Goal: Use online tool/utility: Utilize a website feature to perform a specific function

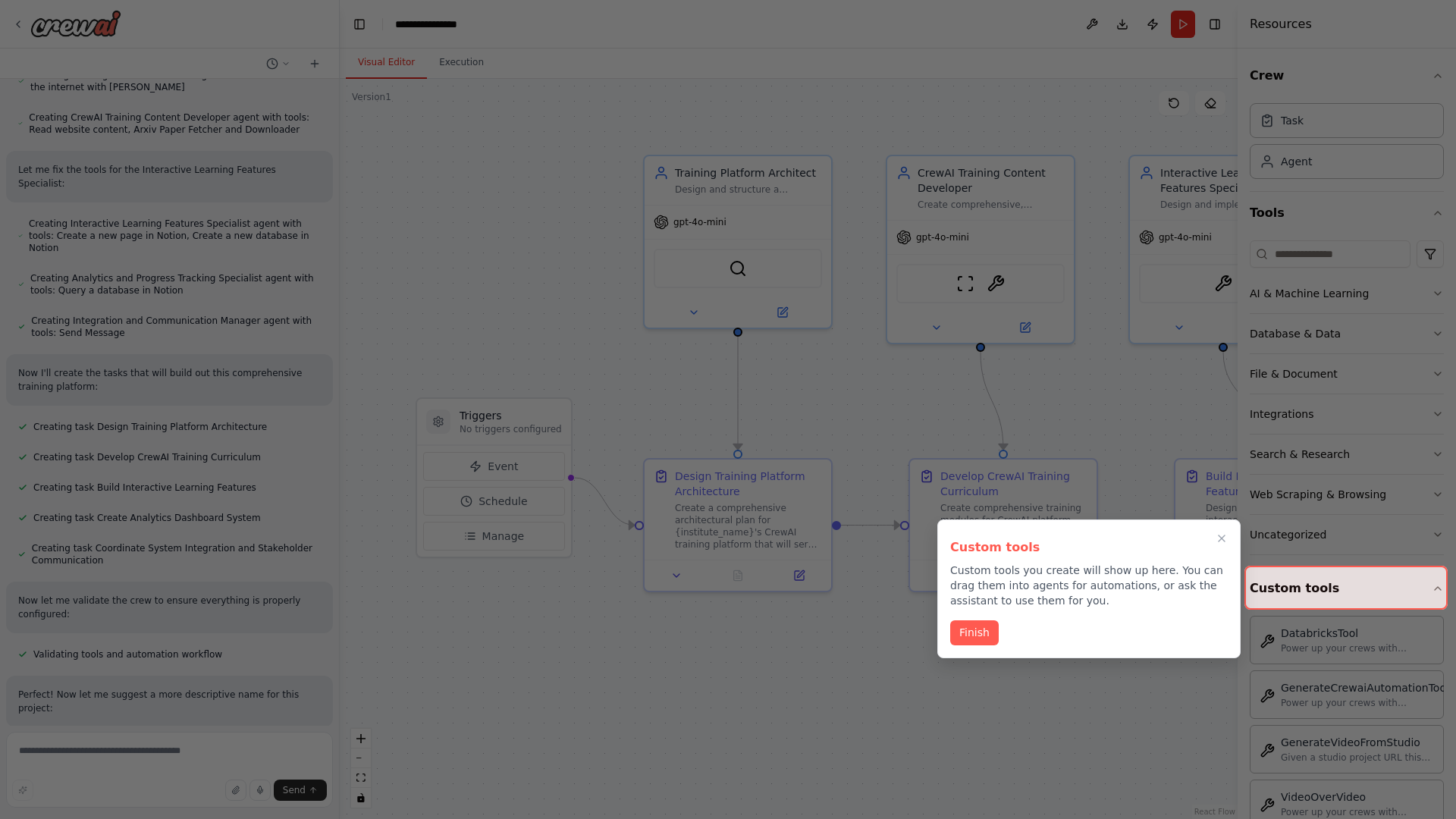
scroll to position [774, 0]
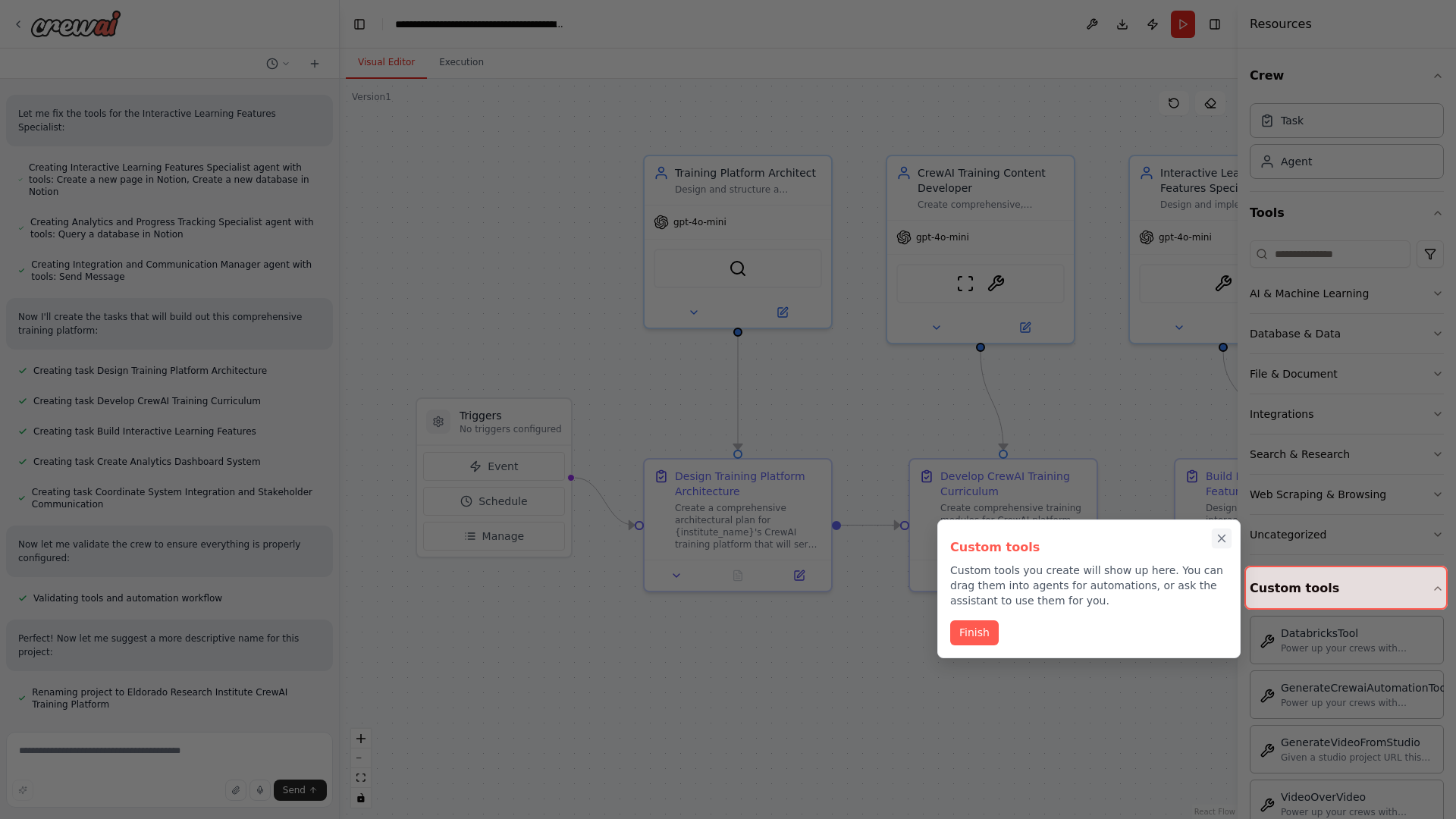
click at [1222, 538] on icon "Close walkthrough" at bounding box center [1222, 538] width 7 height 7
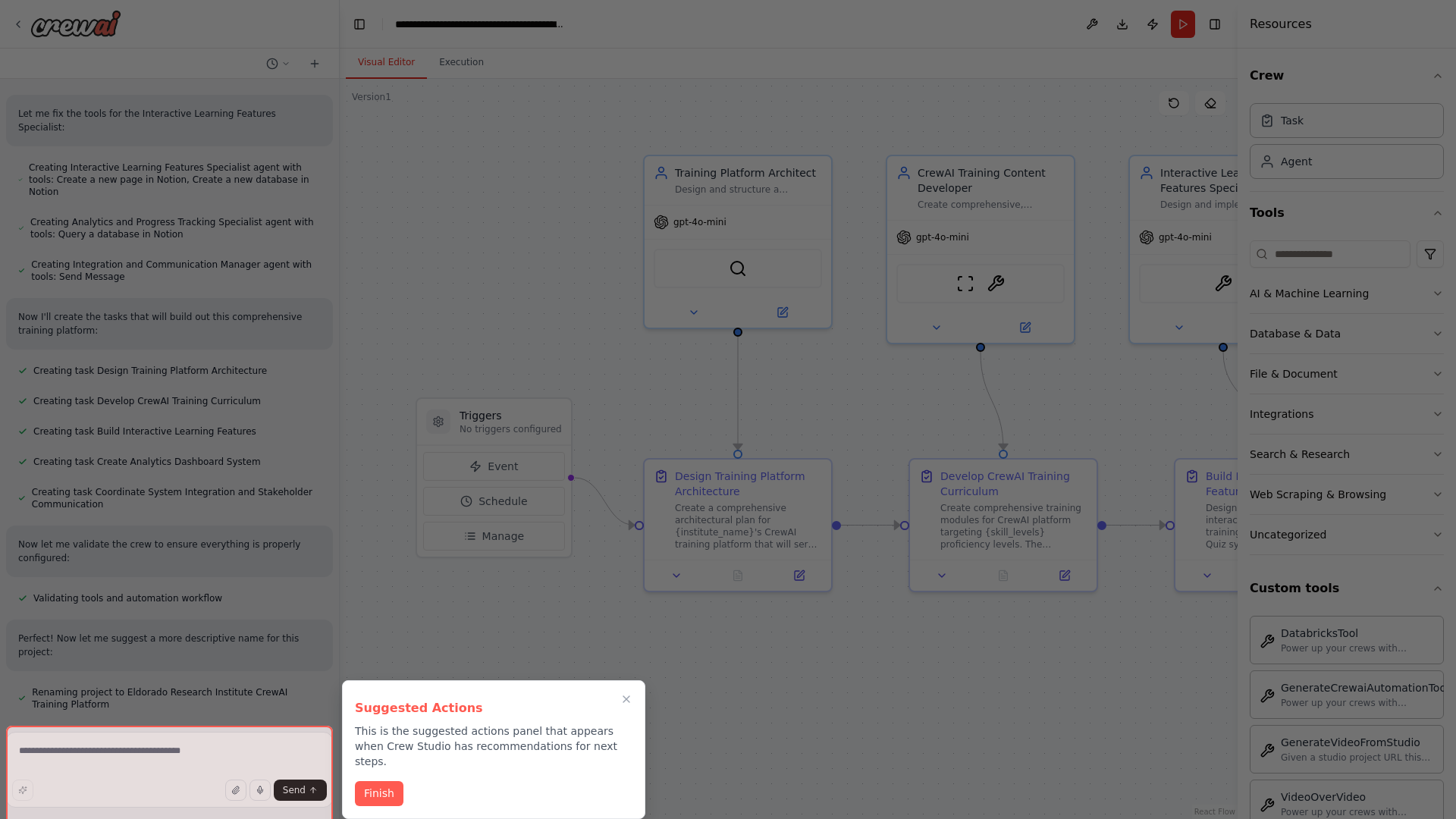
scroll to position [940, 0]
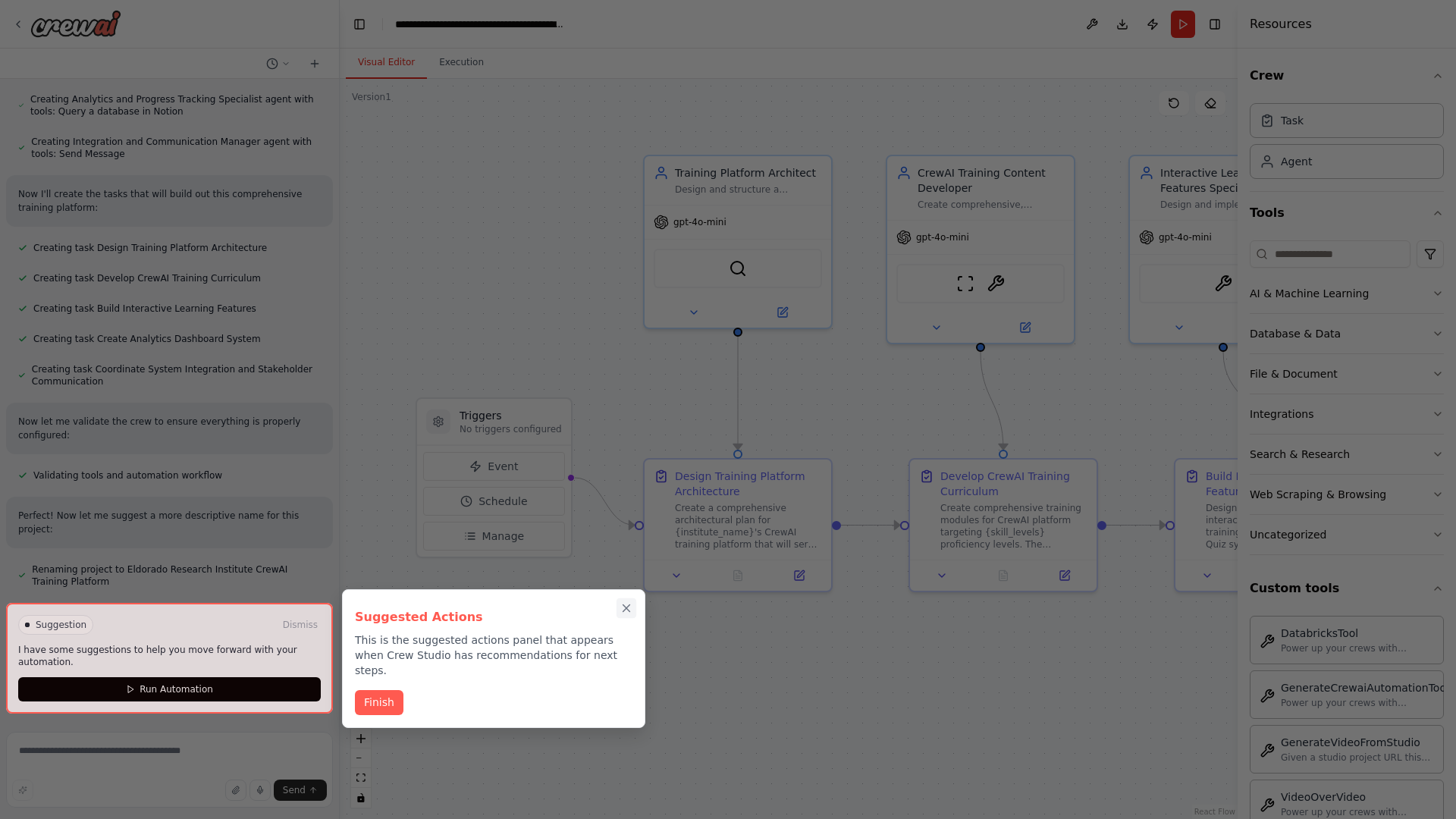
click at [626, 608] on icon "Close walkthrough" at bounding box center [626, 608] width 7 height 7
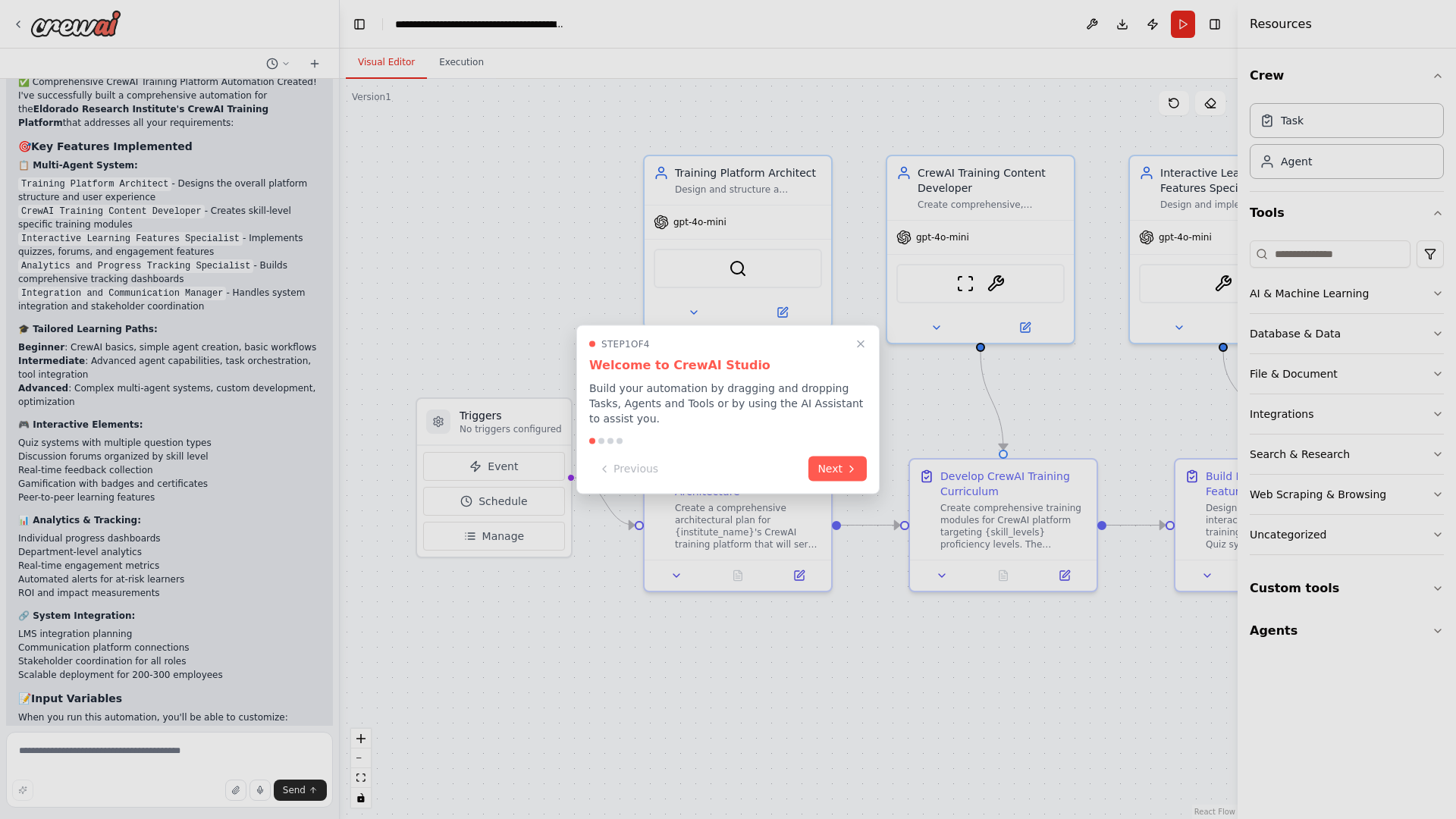
scroll to position [1598, 0]
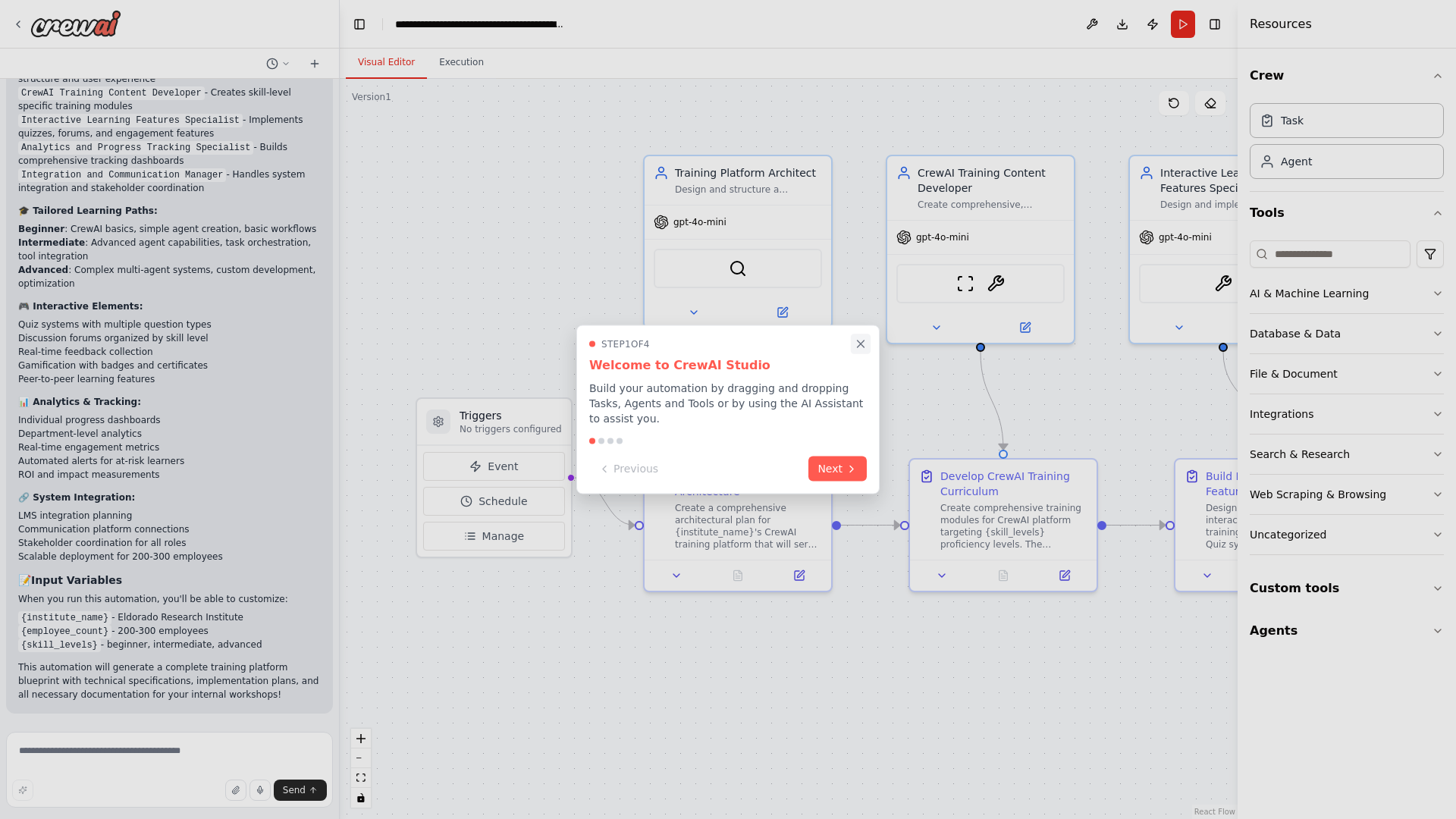
click at [861, 344] on icon "Close walkthrough" at bounding box center [861, 344] width 7 height 7
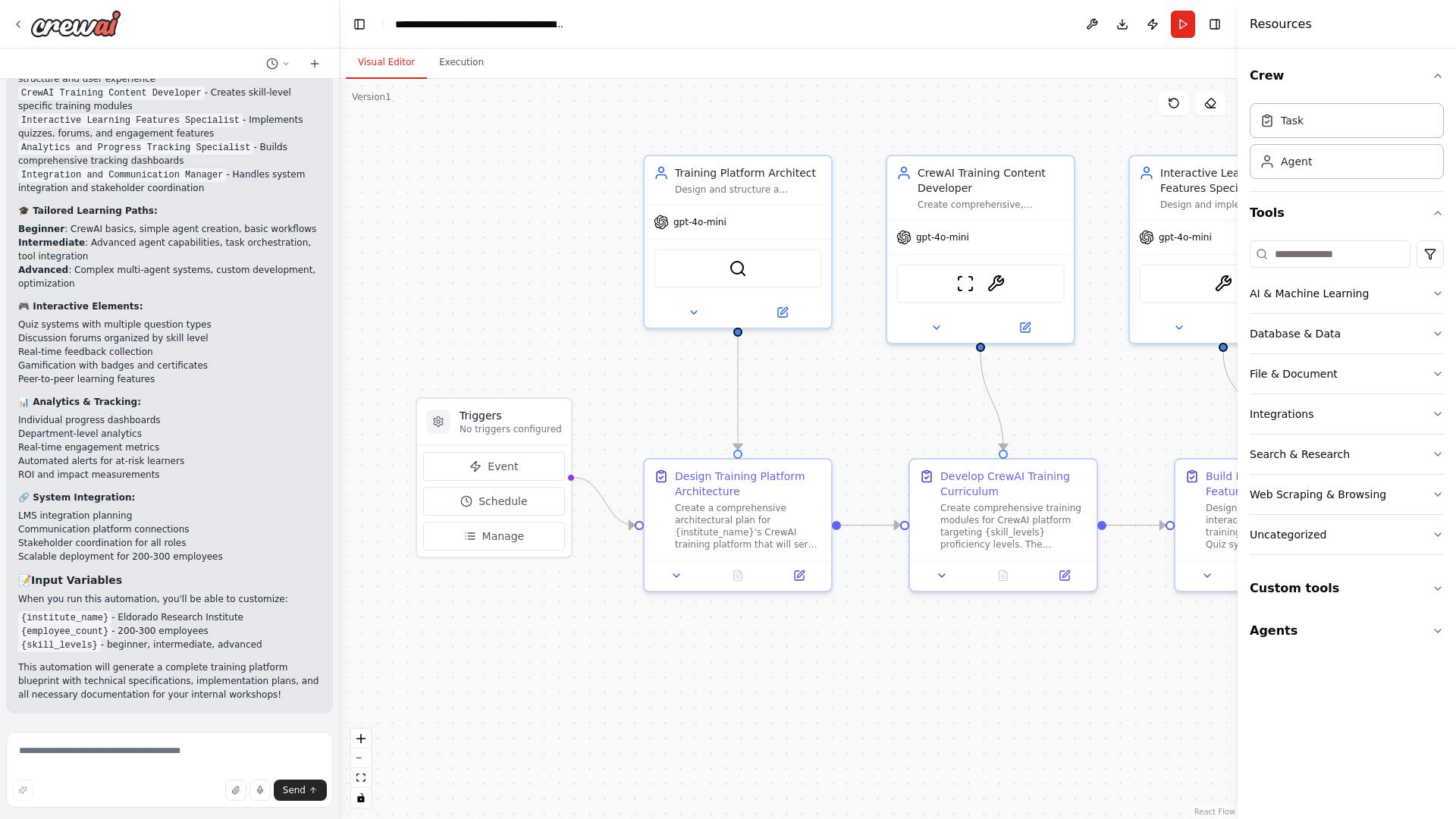
scroll to position [0, 0]
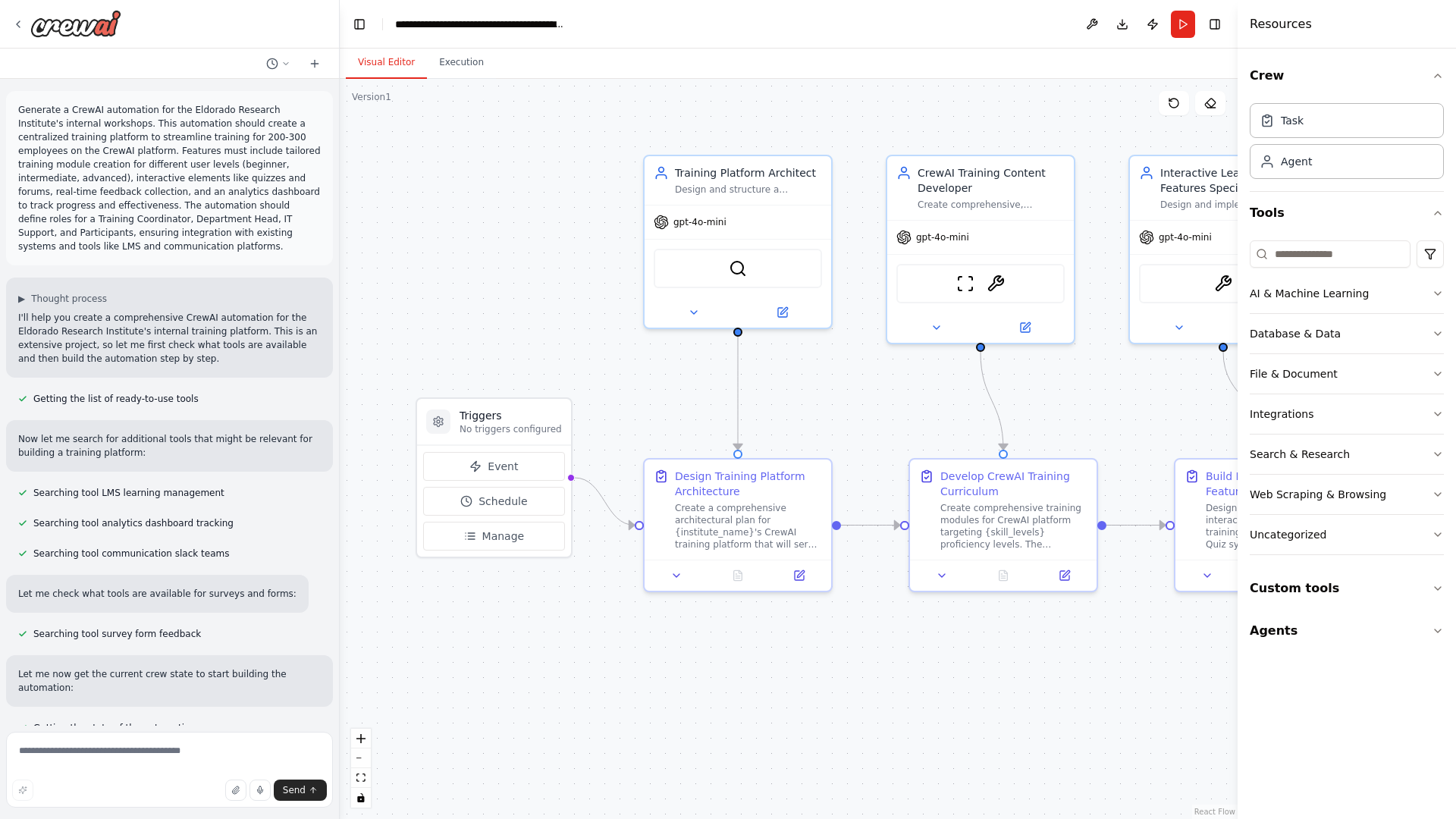
click at [21, 106] on p "Generate a CrewAI automation for the Eldorado Research Institute's internal wor…" at bounding box center [170, 178] width 303 height 150
click at [446, 167] on div ".deletable-edge-delete-btn { width: 20px; height: 20px; border: 0px solid #ffff…" at bounding box center [788, 449] width 898 height 740
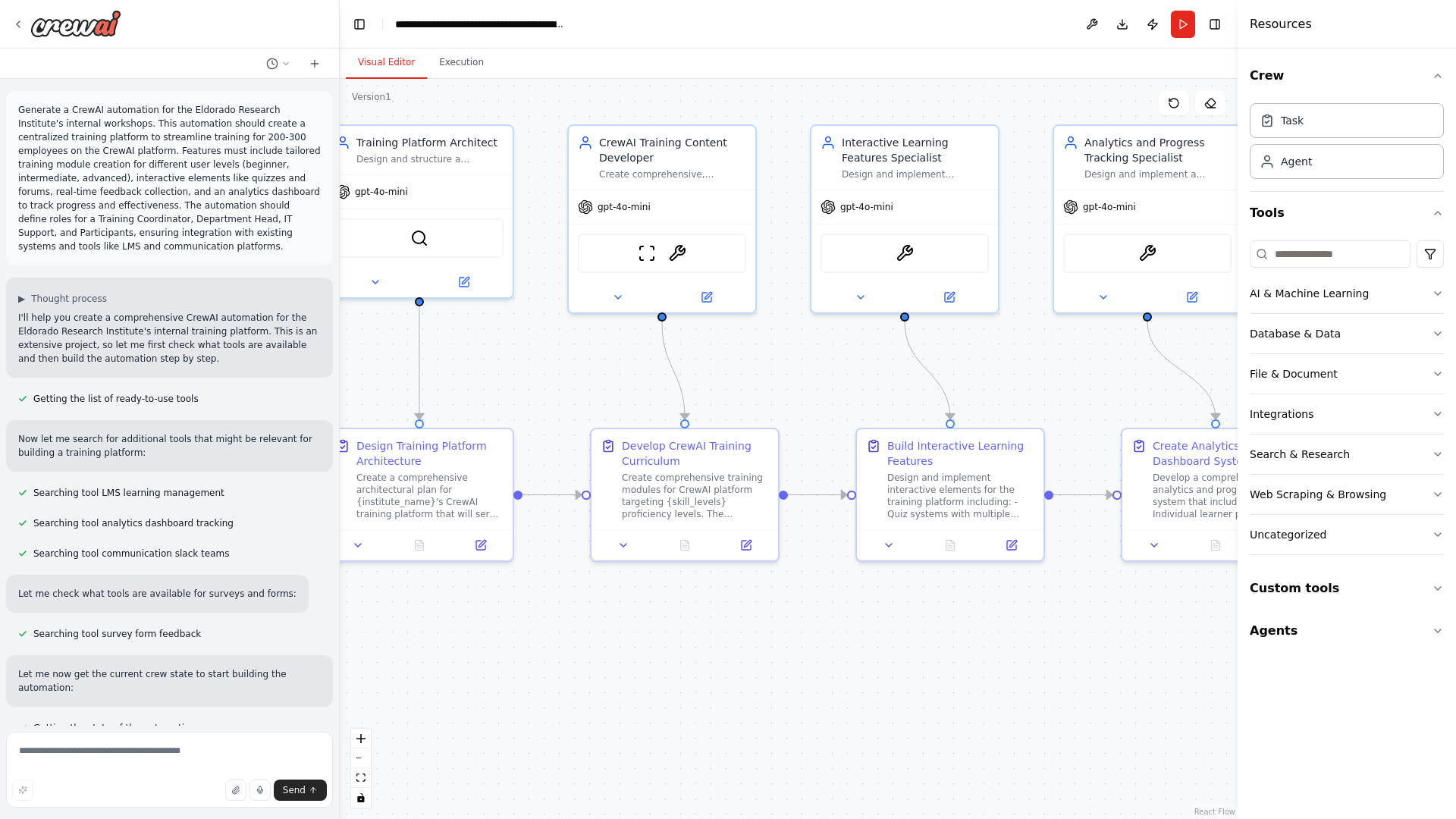
drag, startPoint x: 606, startPoint y: 724, endPoint x: 287, endPoint y: 694, distance: 320.4
click at [287, 694] on div "Generate a CrewAI automation for the Eldorado Research Institute's internal wor…" at bounding box center [728, 409] width 1456 height 819
drag, startPoint x: 287, startPoint y: 694, endPoint x: 500, endPoint y: 404, distance: 359.8
click at [500, 404] on div "Generate a CrewAI automation for the Eldorado Research Institute's internal wor…" at bounding box center [728, 409] width 1456 height 819
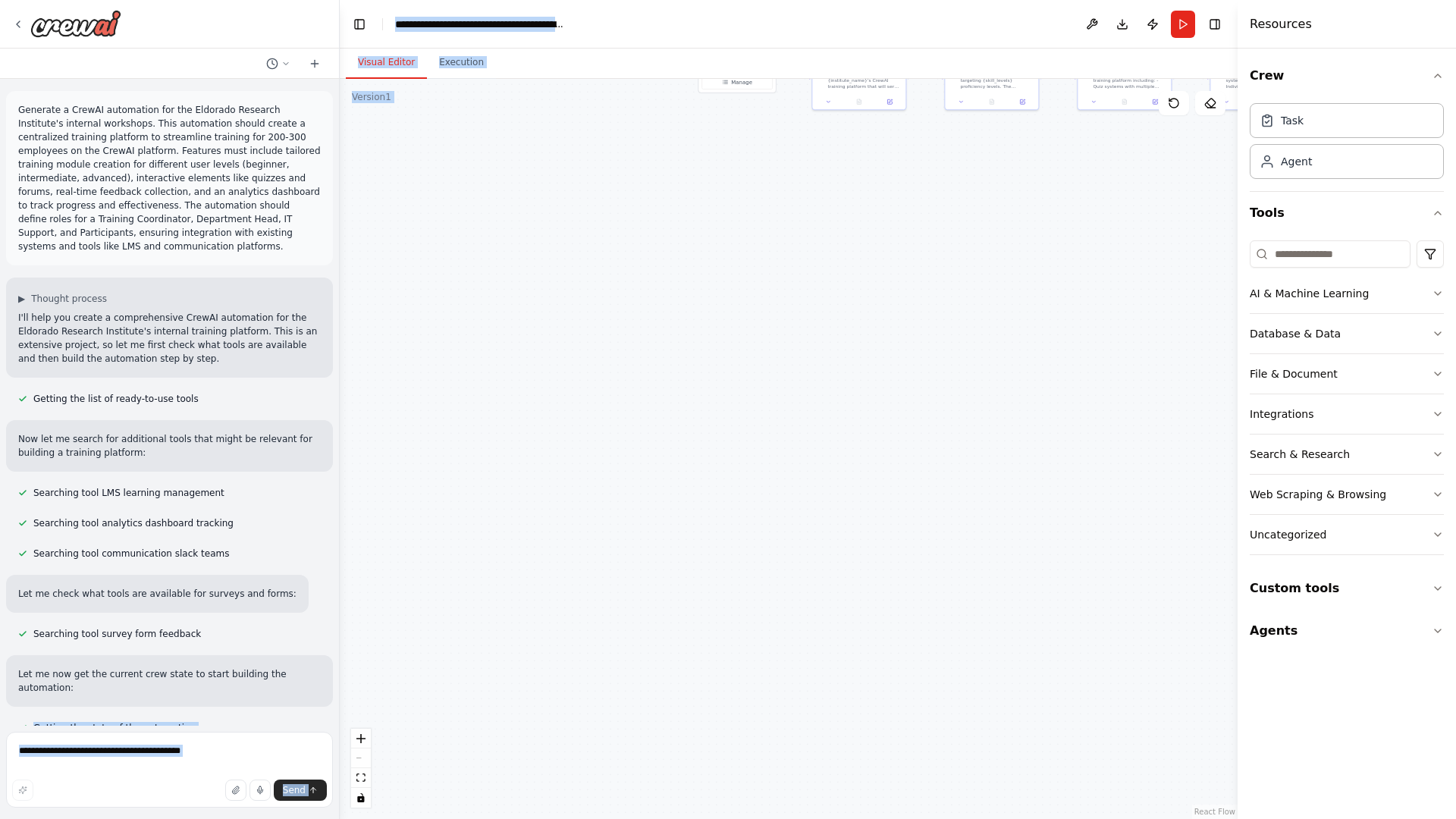
drag, startPoint x: 487, startPoint y: 586, endPoint x: 703, endPoint y: 258, distance: 392.7
click at [703, 258] on div ".deletable-edge-delete-btn { width: 20px; height: 20px; border: 0px solid #ffff…" at bounding box center [788, 449] width 898 height 740
